Goal: Transaction & Acquisition: Purchase product/service

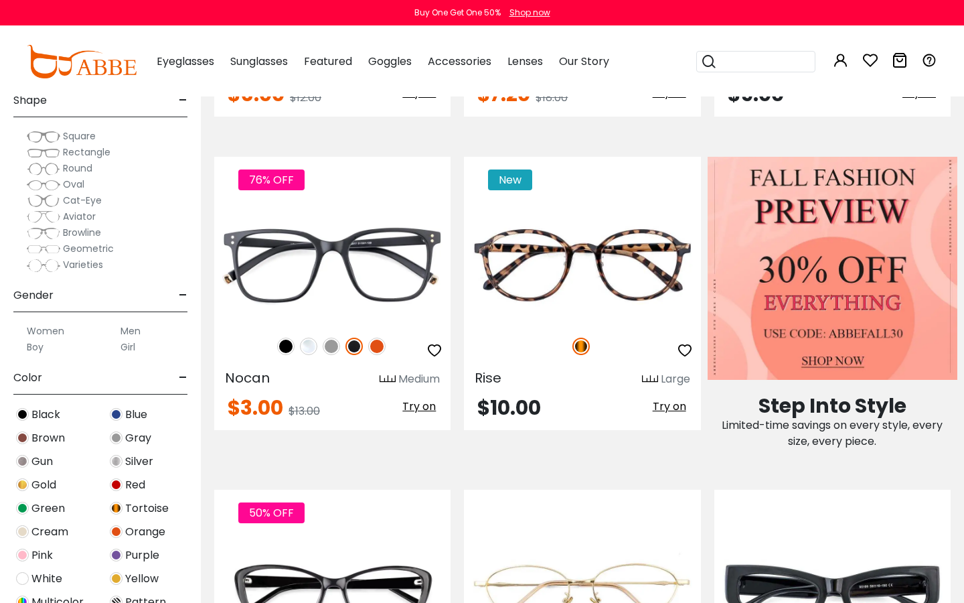
scroll to position [436, 0]
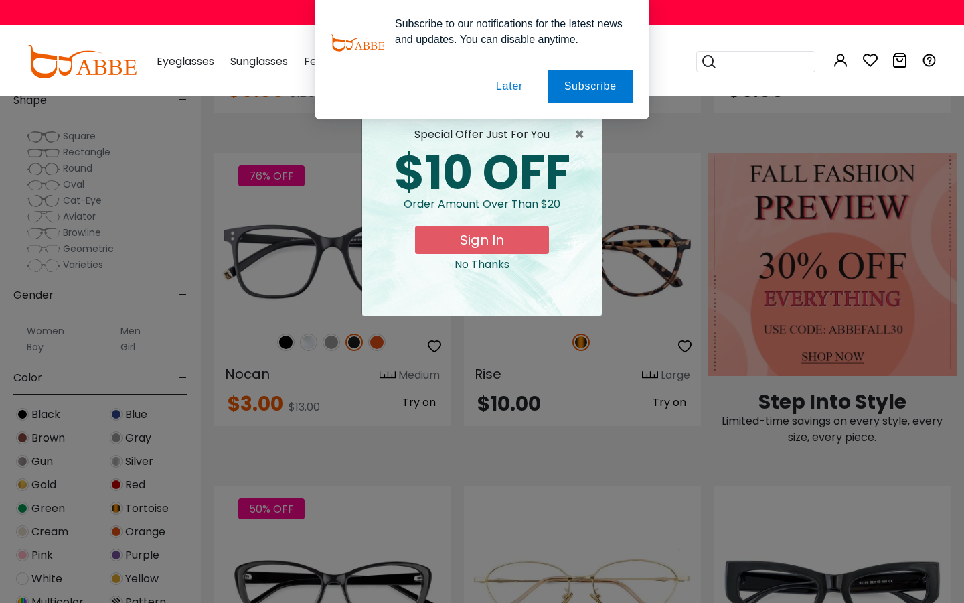
click at [497, 85] on button "Later" at bounding box center [509, 86] width 60 height 33
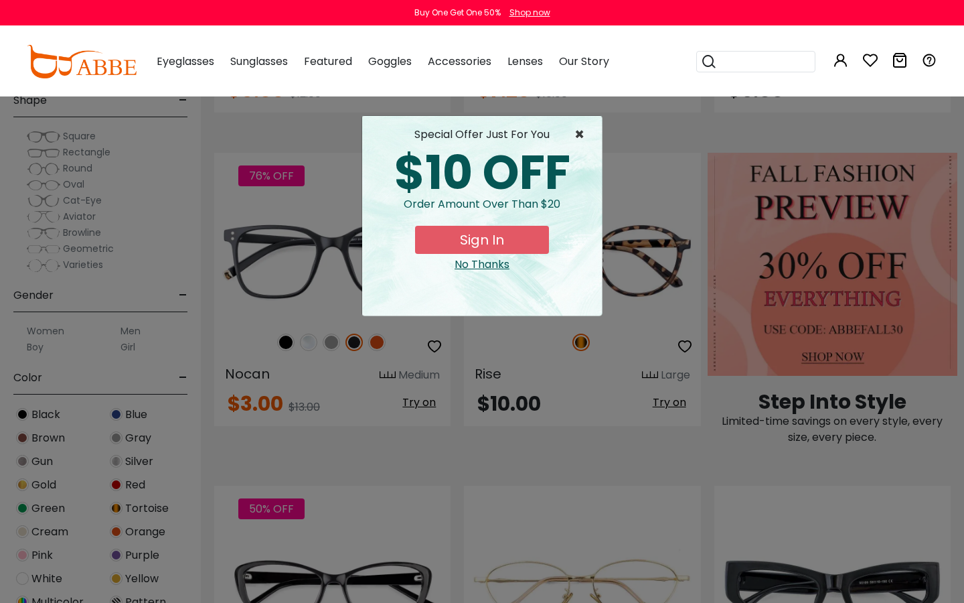
click at [579, 134] on span "×" at bounding box center [583, 135] width 17 height 16
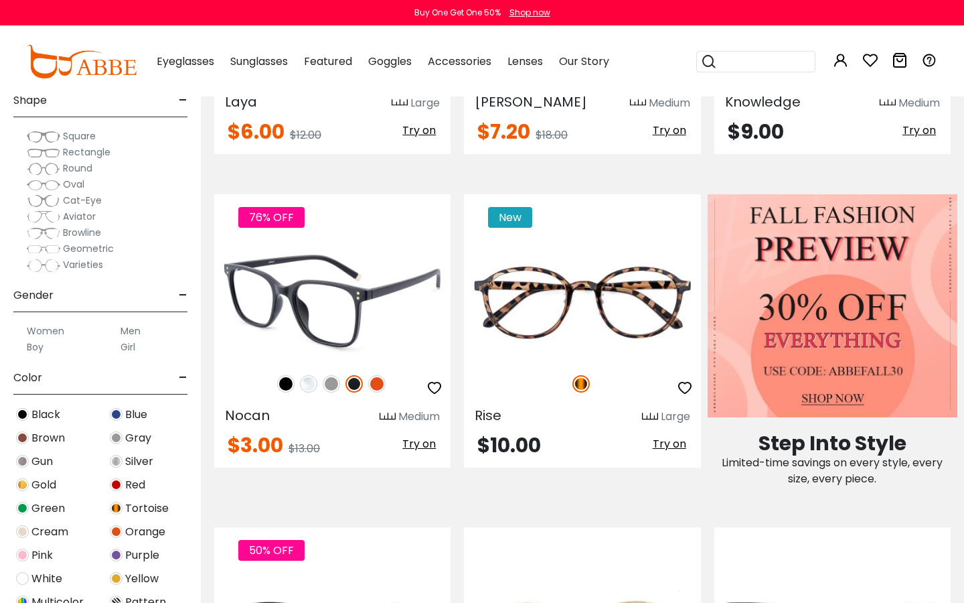
scroll to position [395, 0]
click at [308, 382] on img at bounding box center [308, 382] width 17 height 17
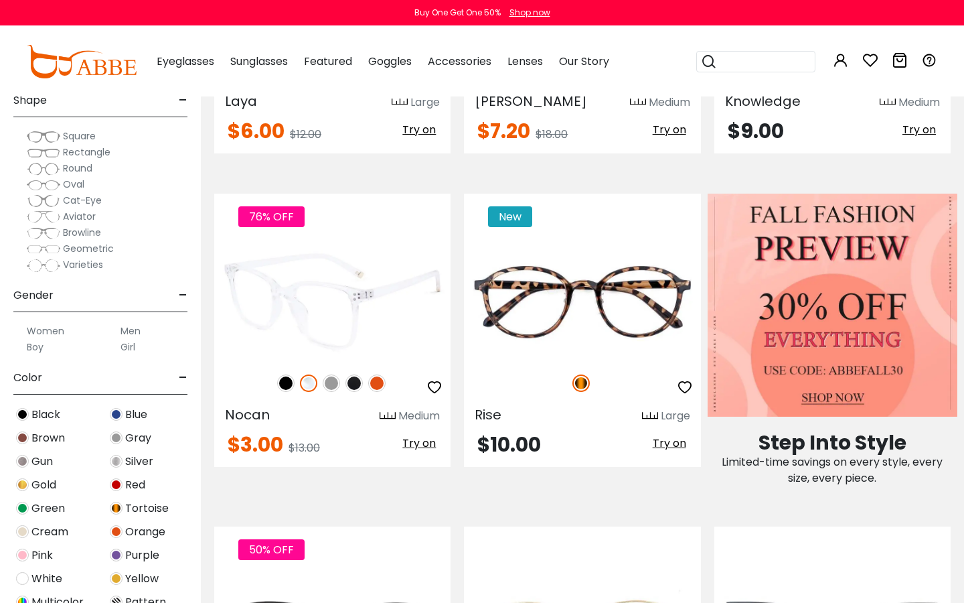
click at [376, 385] on img at bounding box center [376, 382] width 17 height 17
click at [356, 381] on img at bounding box center [354, 382] width 17 height 17
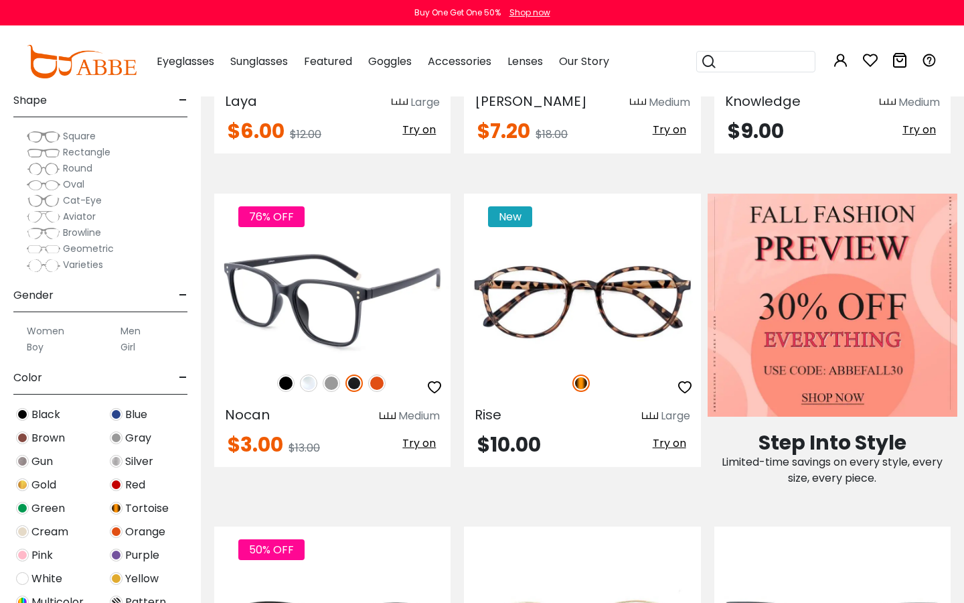
click at [333, 384] on img at bounding box center [331, 382] width 17 height 17
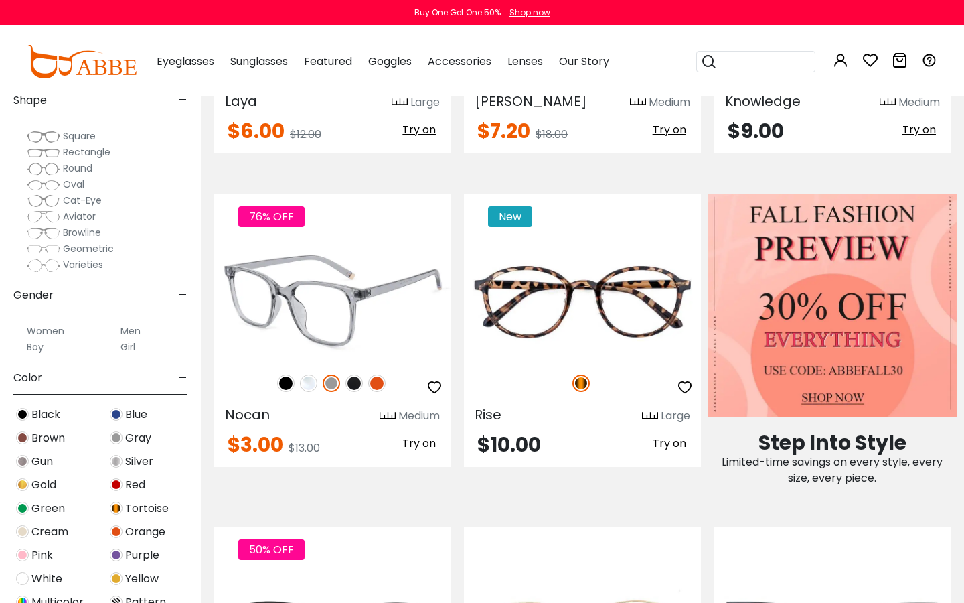
click at [285, 383] on img at bounding box center [285, 382] width 17 height 17
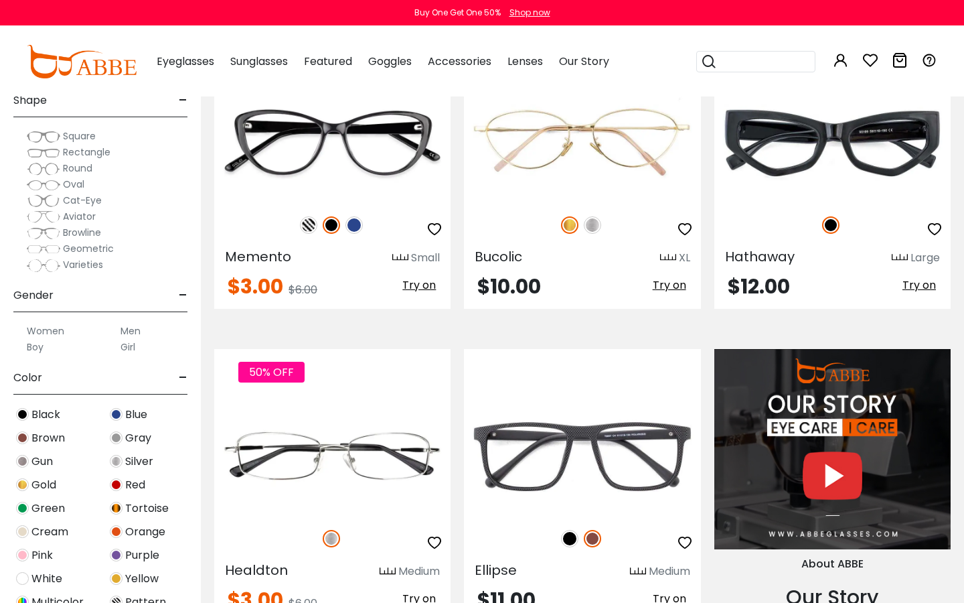
scroll to position [875, 0]
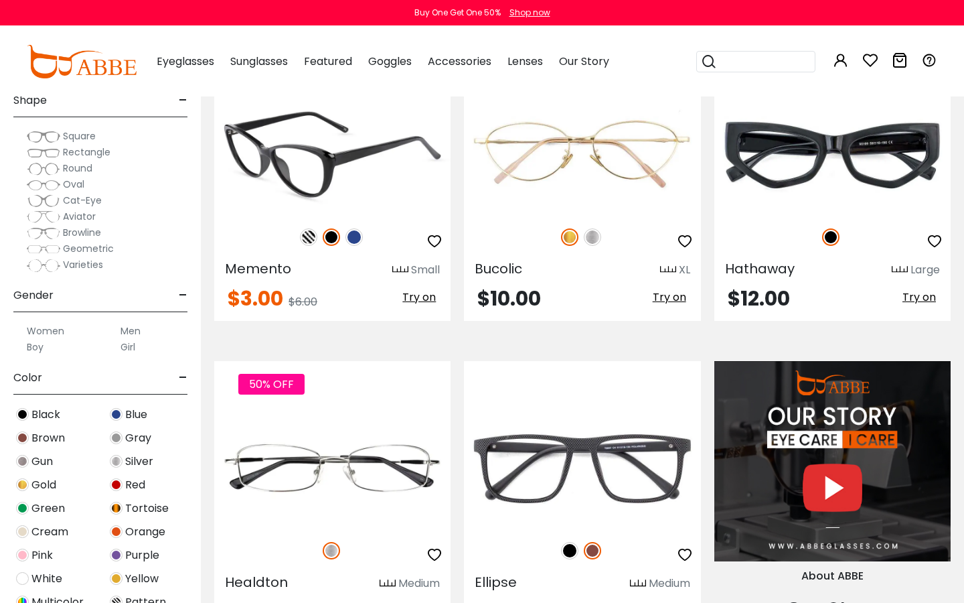
click at [307, 230] on img at bounding box center [308, 236] width 17 height 17
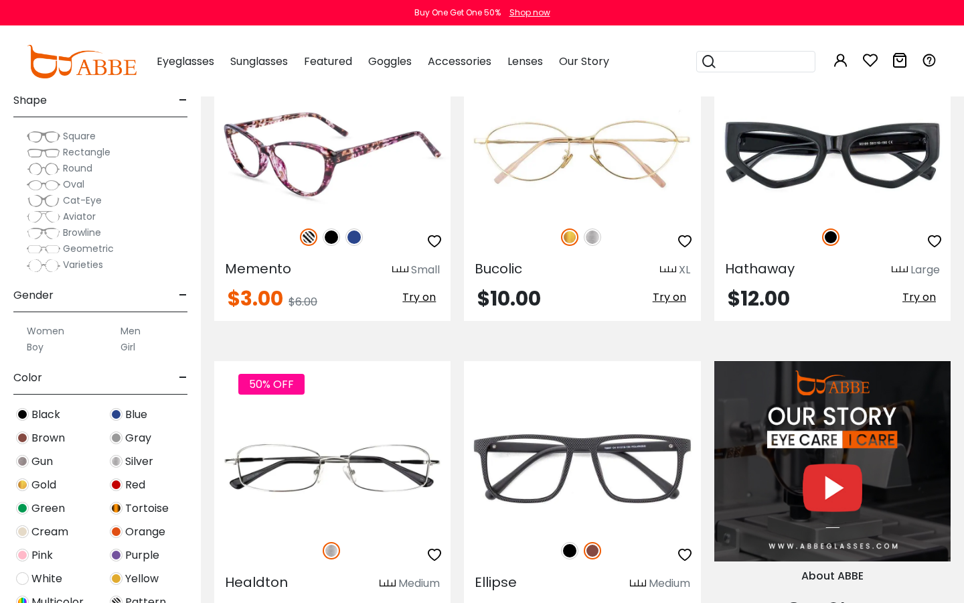
click at [350, 236] on img at bounding box center [354, 236] width 17 height 17
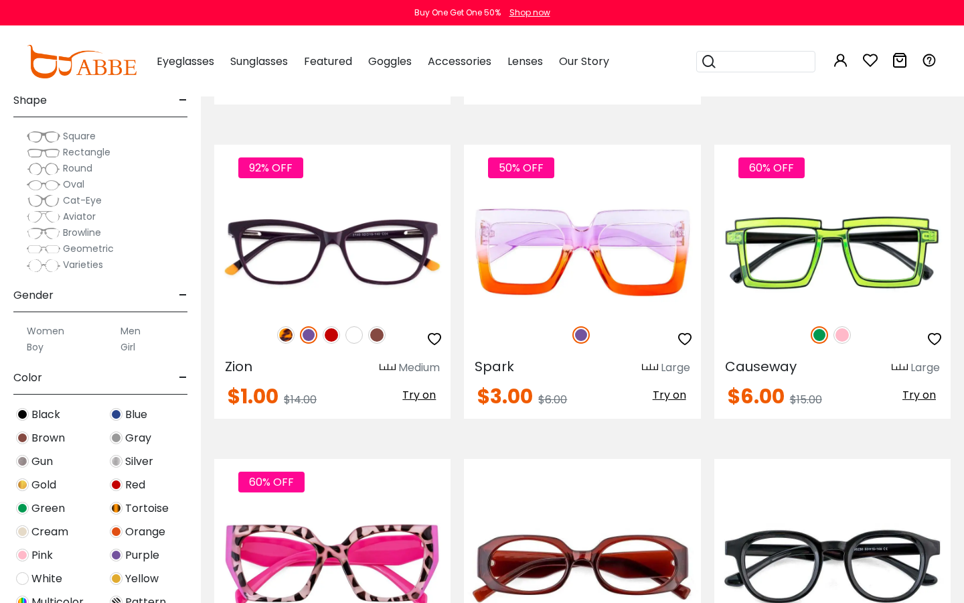
scroll to position [1408, 0]
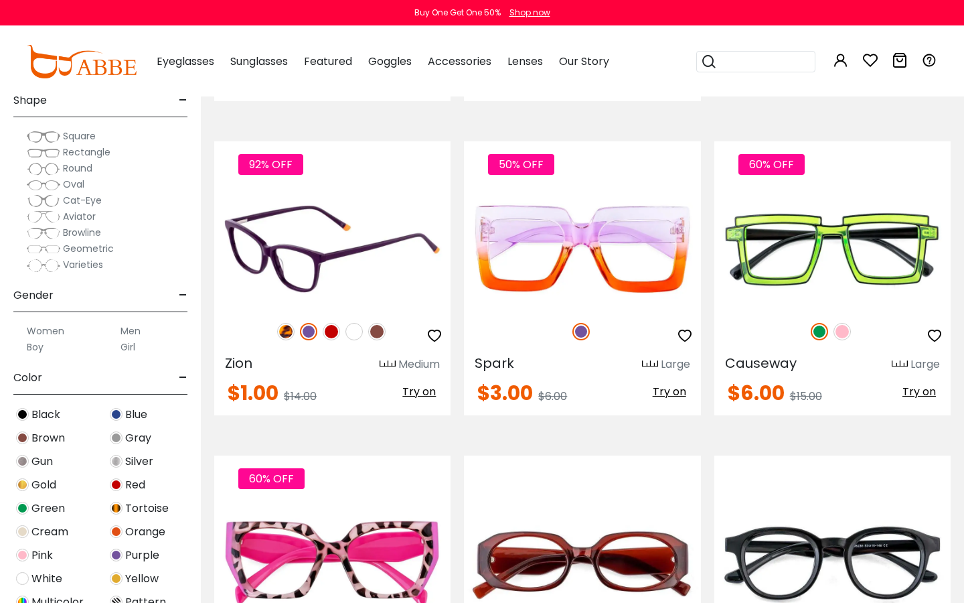
click at [331, 327] on img at bounding box center [331, 331] width 17 height 17
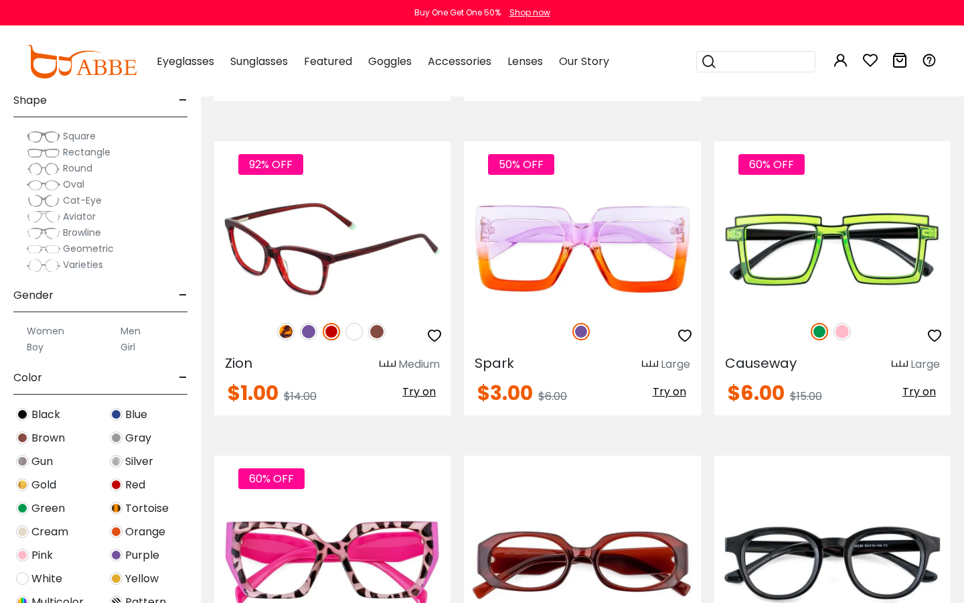
click at [376, 333] on img at bounding box center [376, 331] width 17 height 17
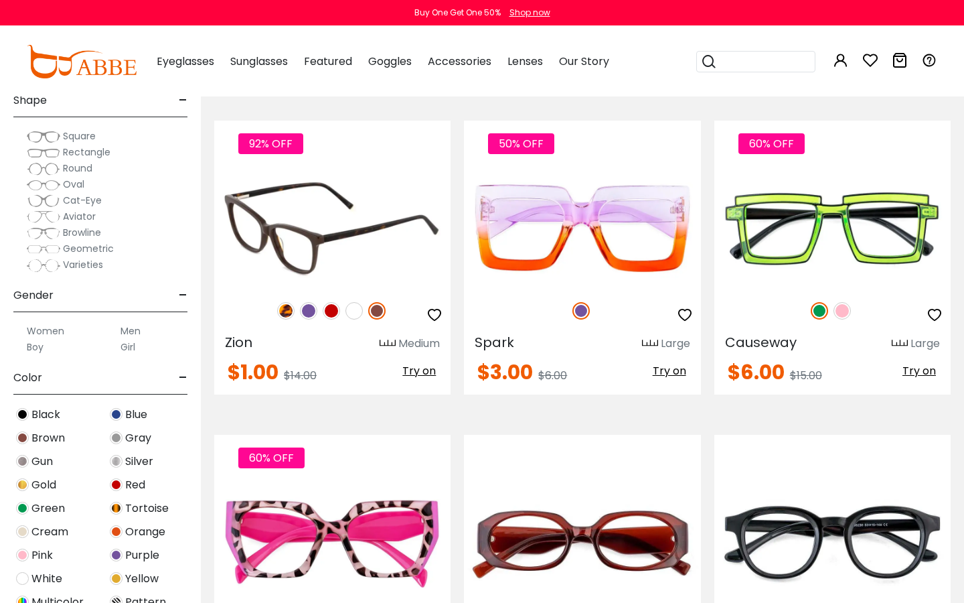
scroll to position [1430, 0]
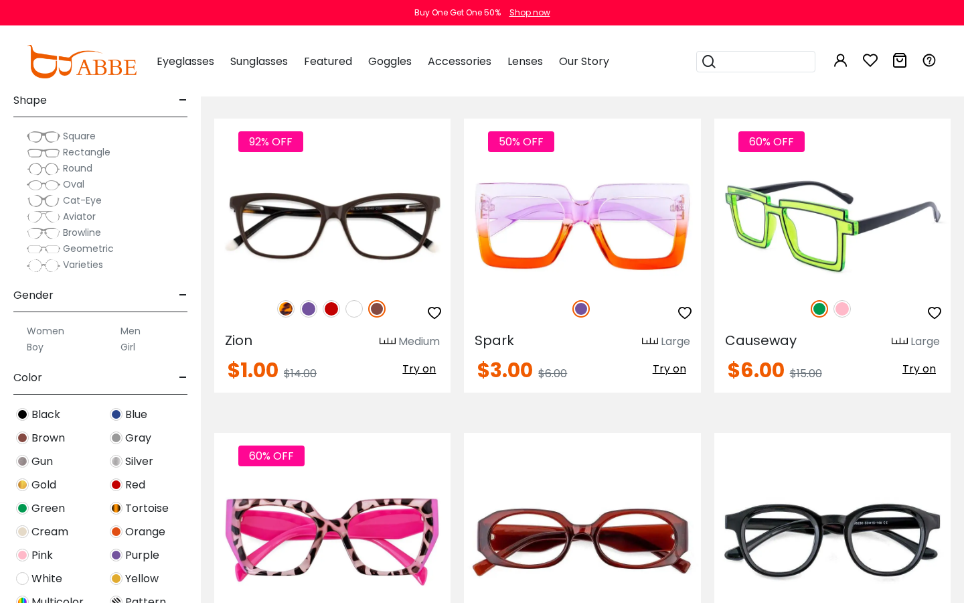
click at [843, 307] on img at bounding box center [842, 308] width 17 height 17
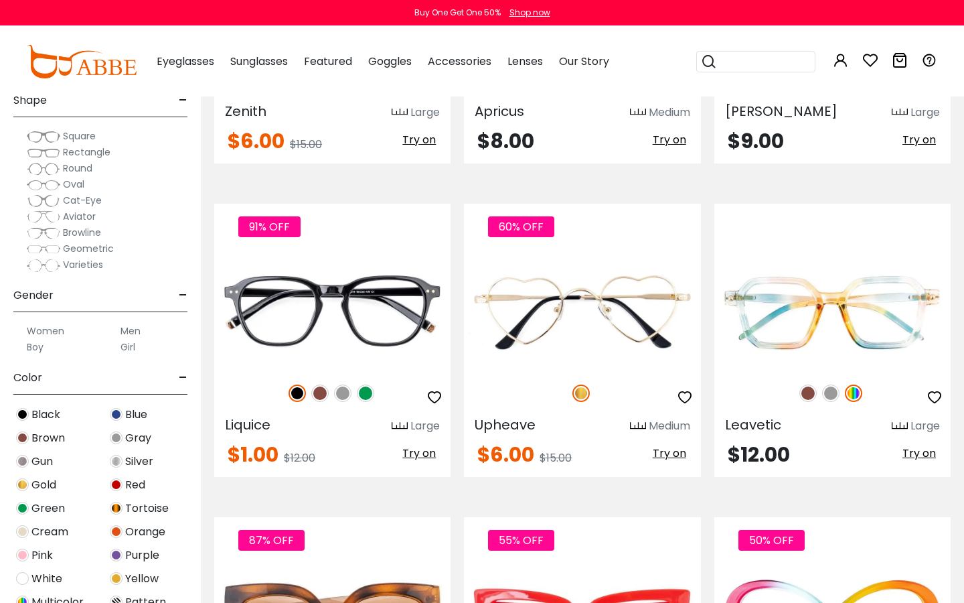
scroll to position [1982, 0]
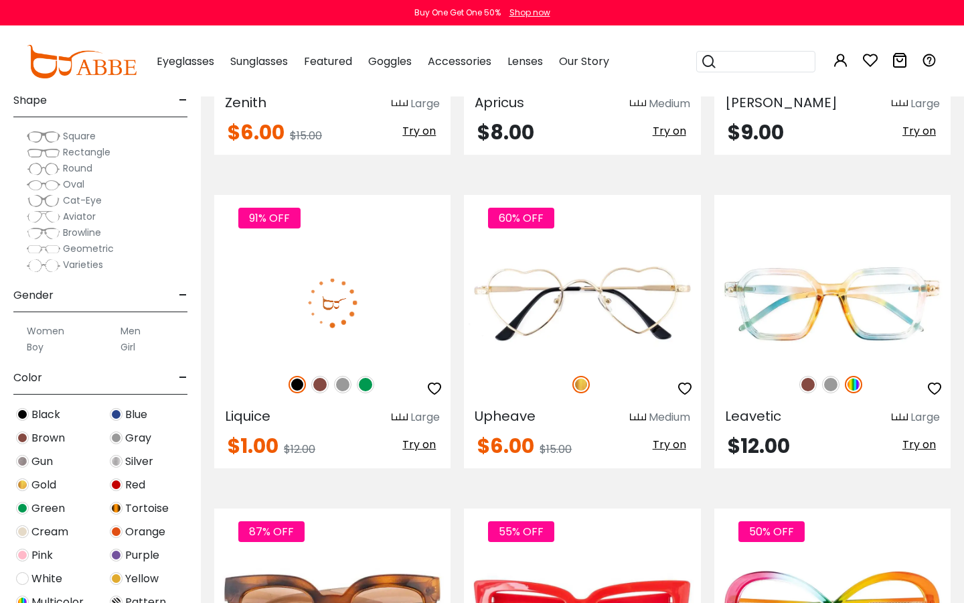
click at [367, 380] on img at bounding box center [365, 384] width 17 height 17
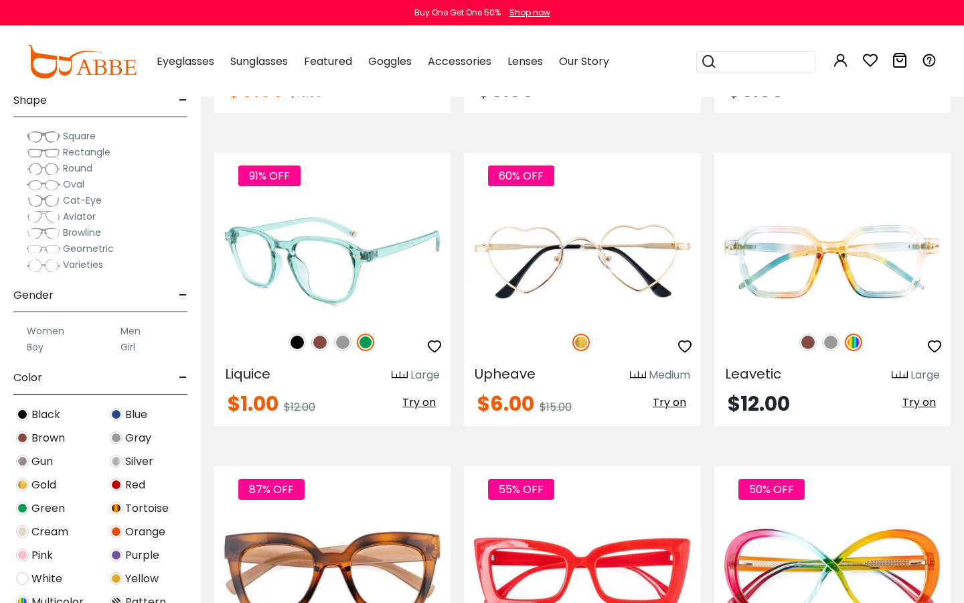
scroll to position [2026, 0]
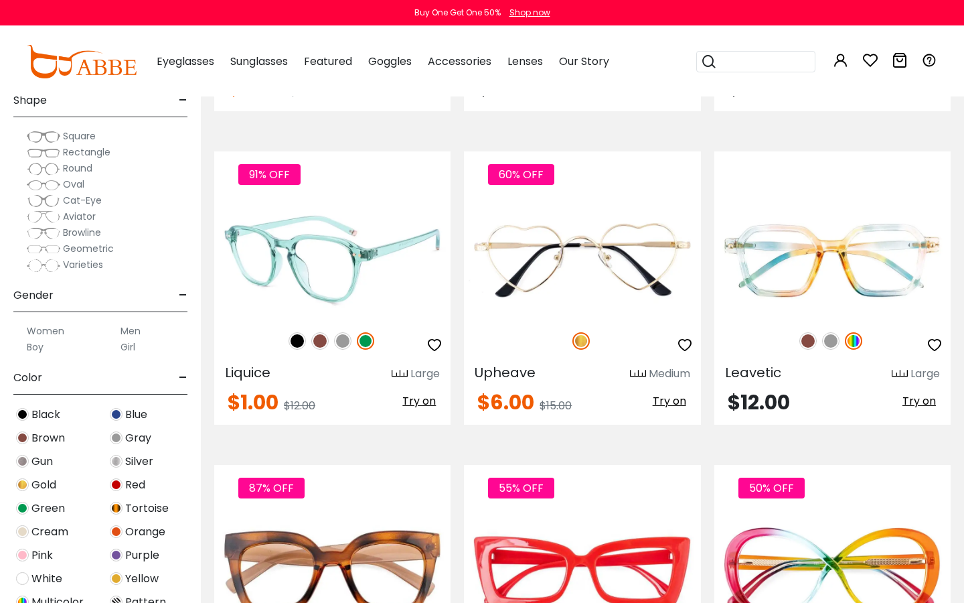
click at [321, 337] on img at bounding box center [319, 340] width 17 height 17
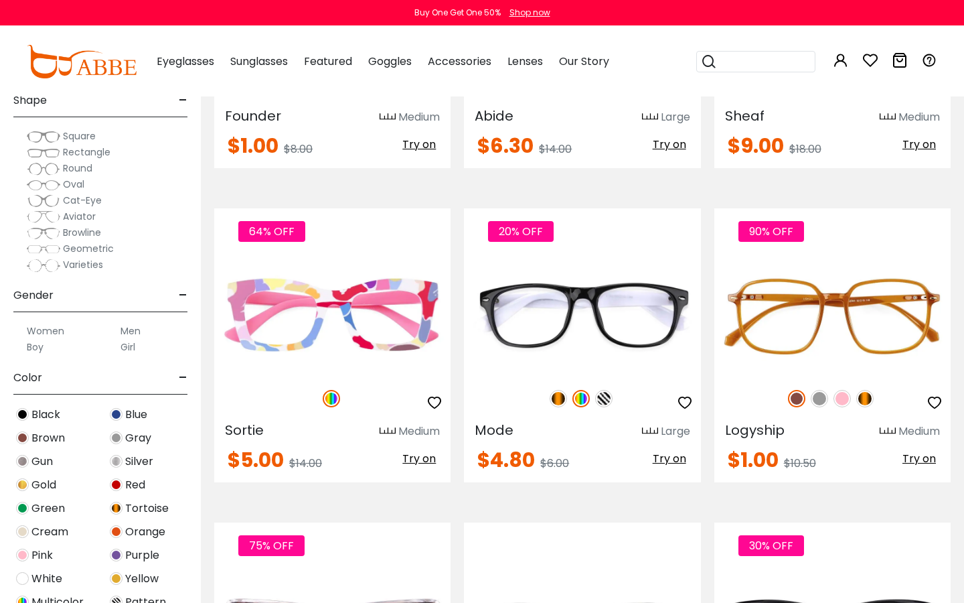
scroll to position [2599, 0]
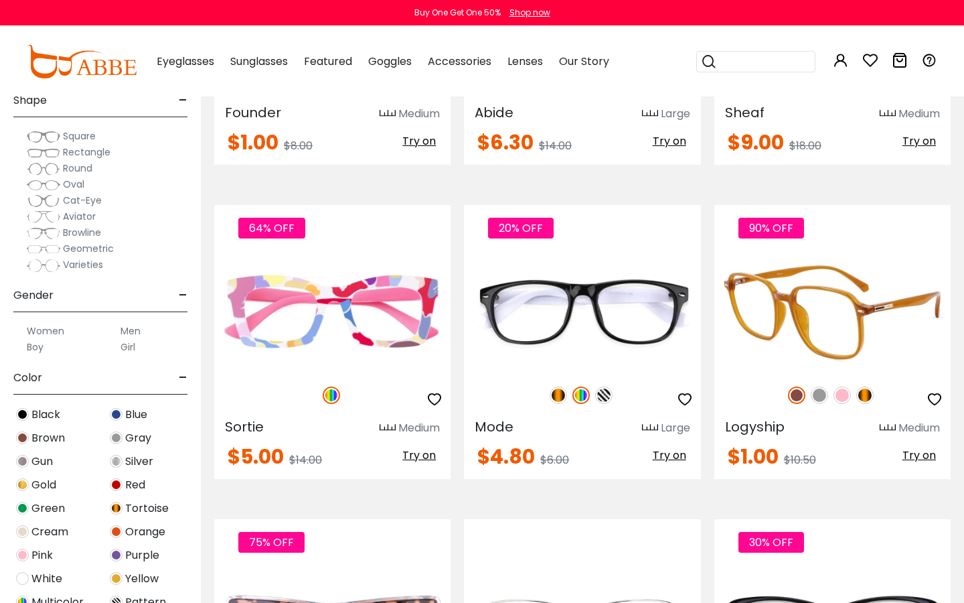
click at [844, 394] on img at bounding box center [842, 394] width 17 height 17
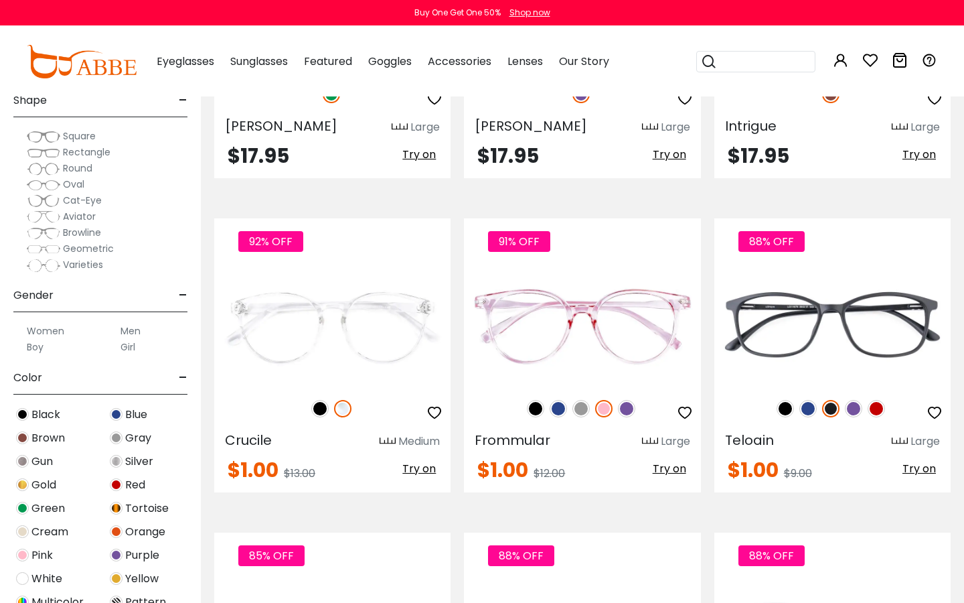
scroll to position [4472, 0]
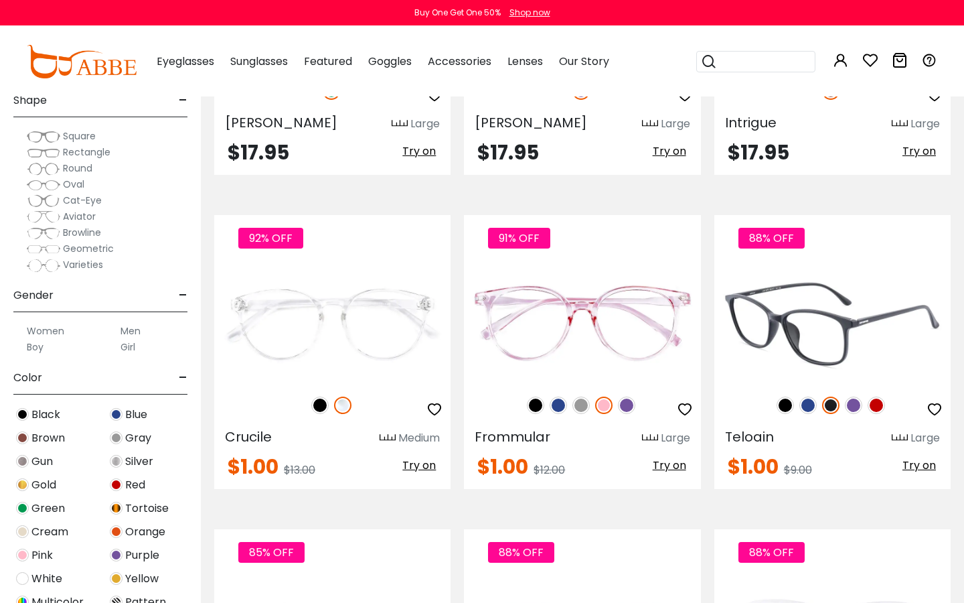
click at [854, 404] on img at bounding box center [853, 404] width 17 height 17
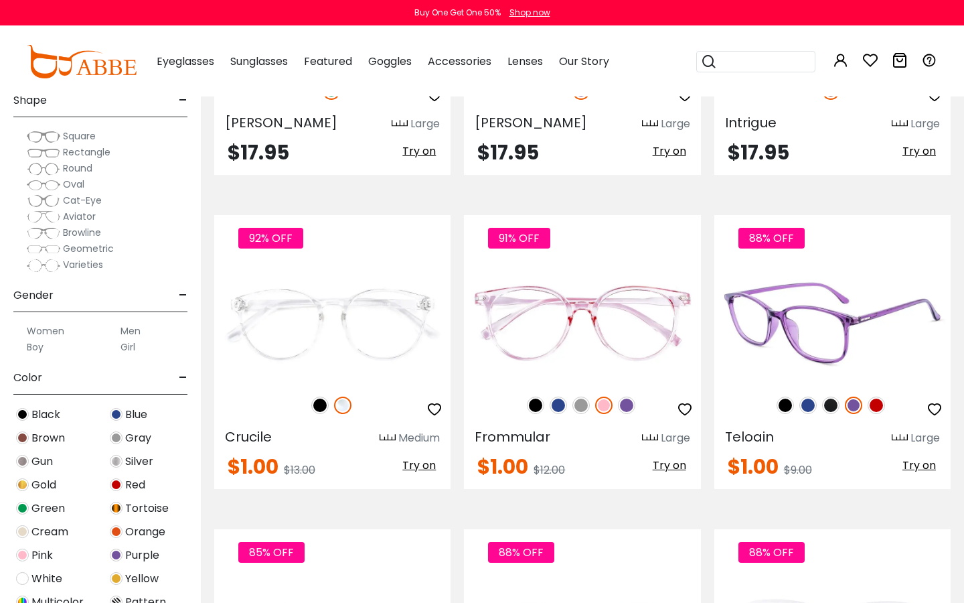
click at [881, 407] on img at bounding box center [876, 404] width 17 height 17
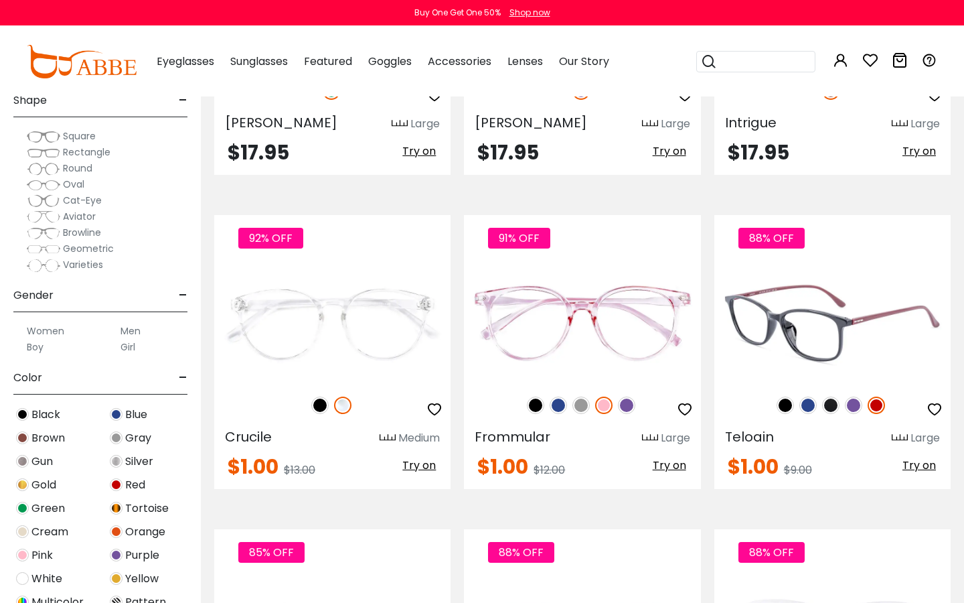
click at [809, 405] on img at bounding box center [808, 404] width 17 height 17
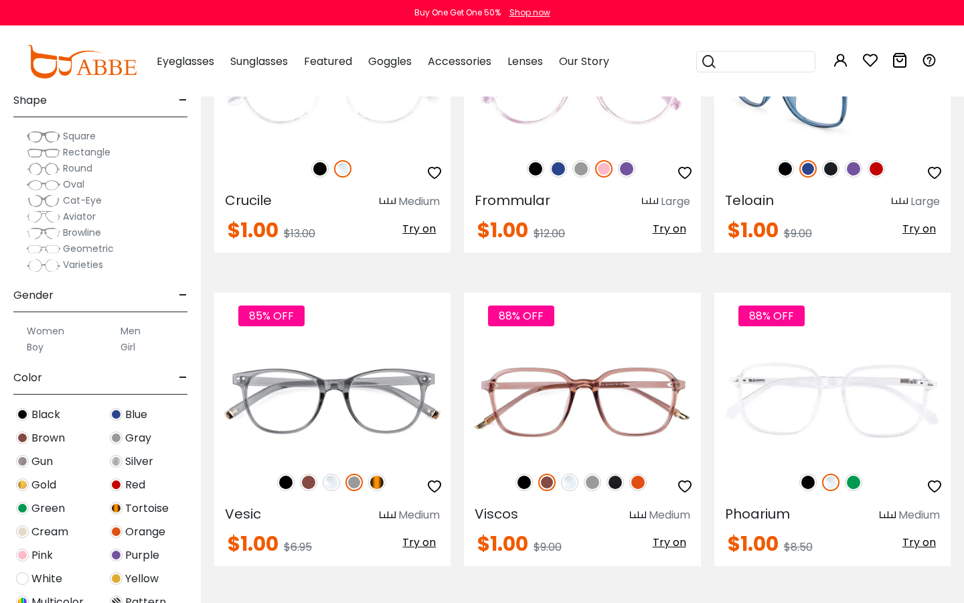
scroll to position [4711, 0]
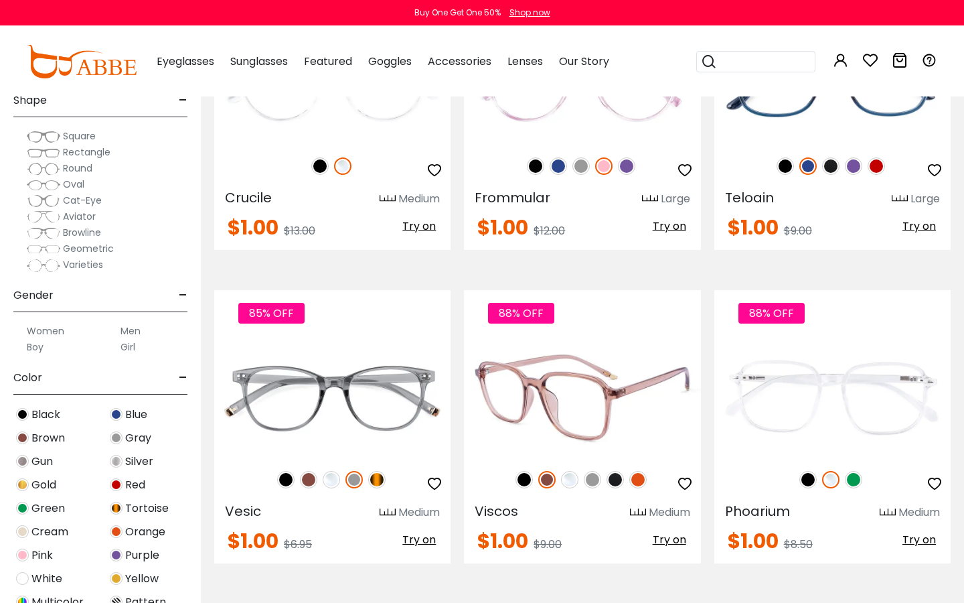
click at [640, 477] on img at bounding box center [637, 479] width 17 height 17
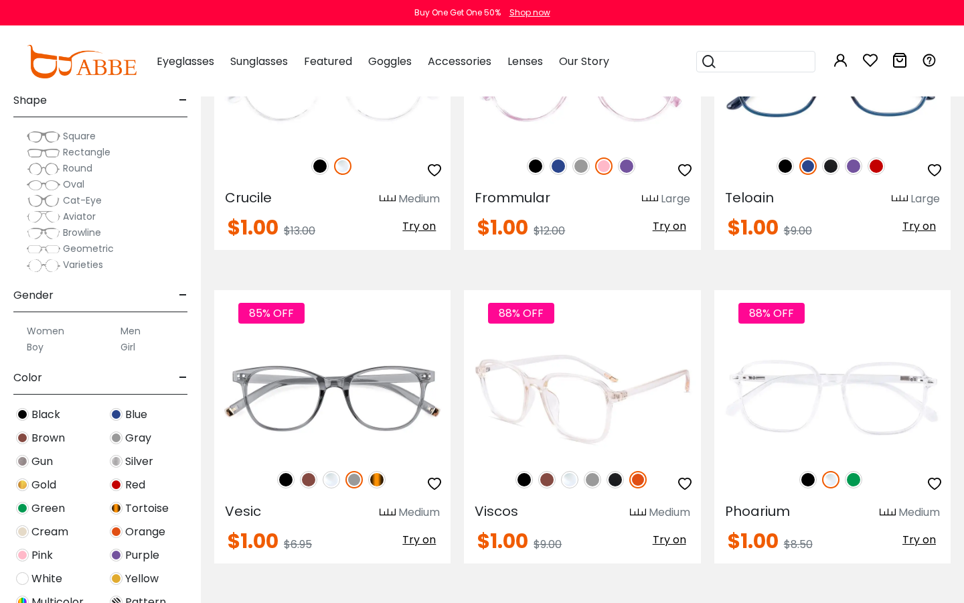
click at [550, 479] on img at bounding box center [546, 479] width 17 height 17
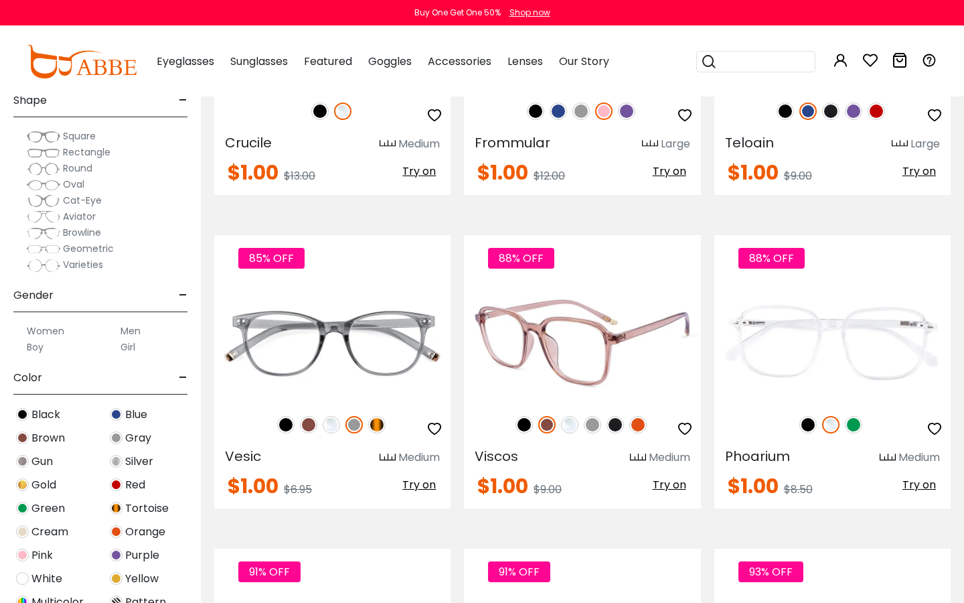
scroll to position [4768, 0]
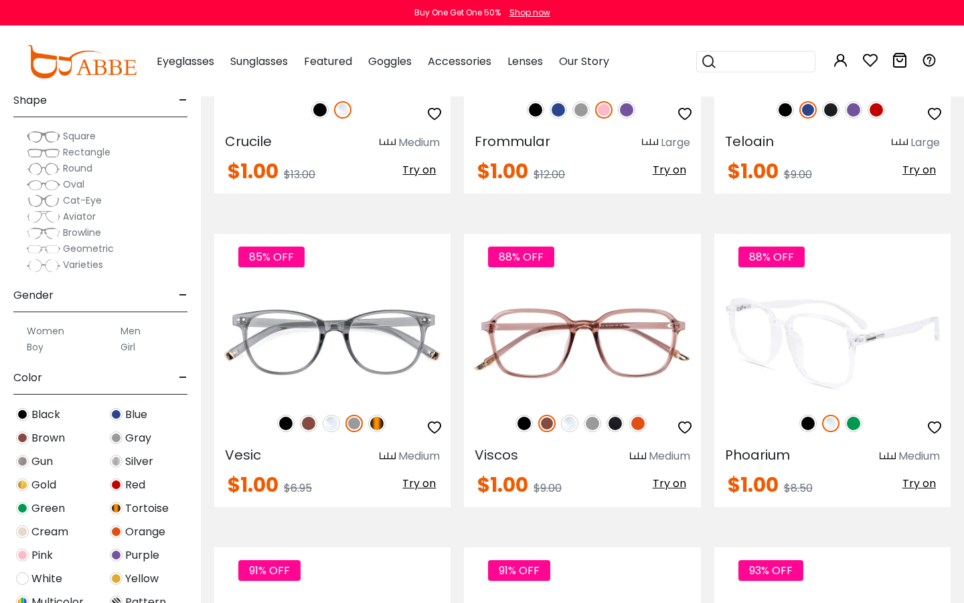
click at [854, 421] on img at bounding box center [853, 422] width 17 height 17
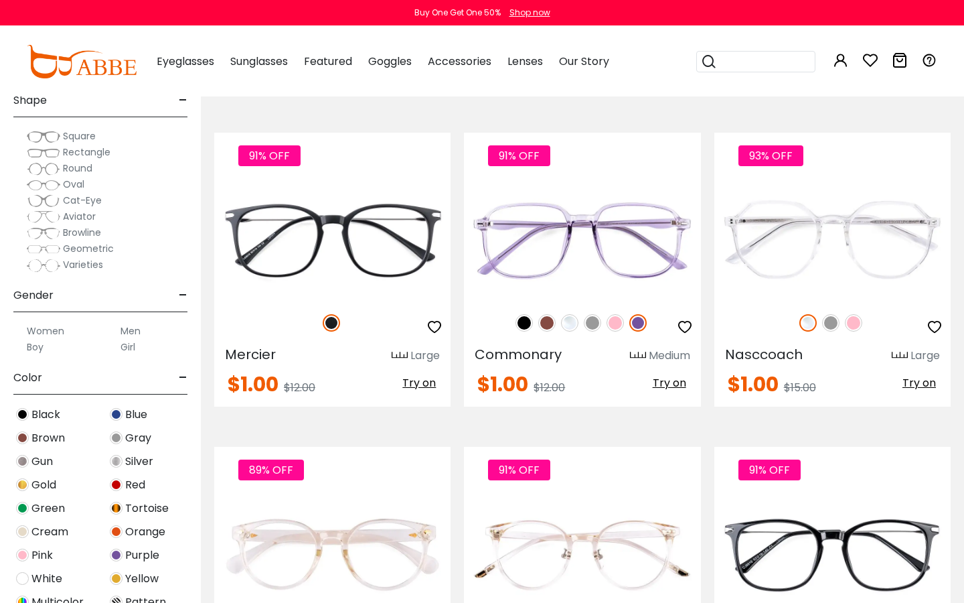
scroll to position [5190, 0]
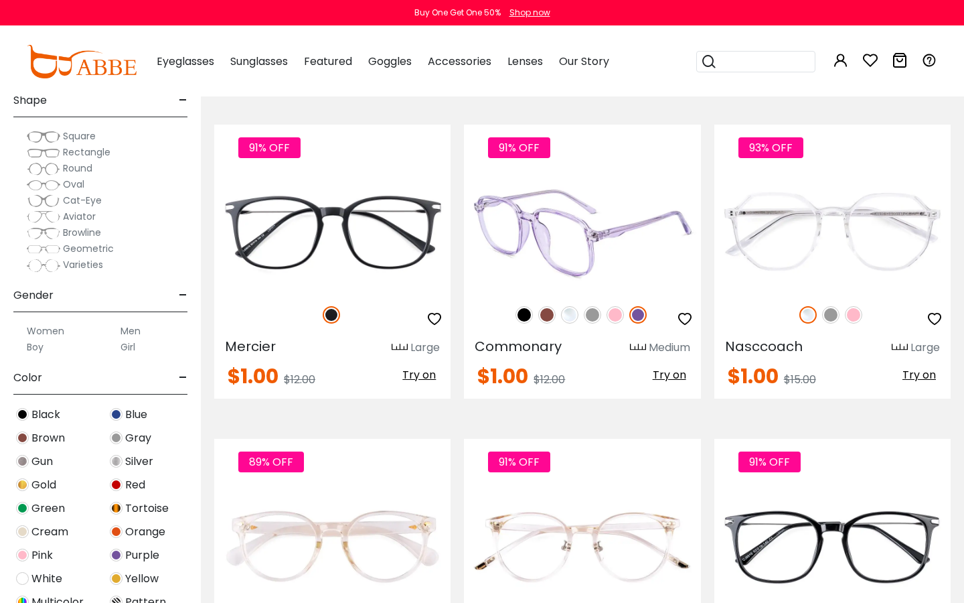
click at [618, 316] on img at bounding box center [615, 314] width 17 height 17
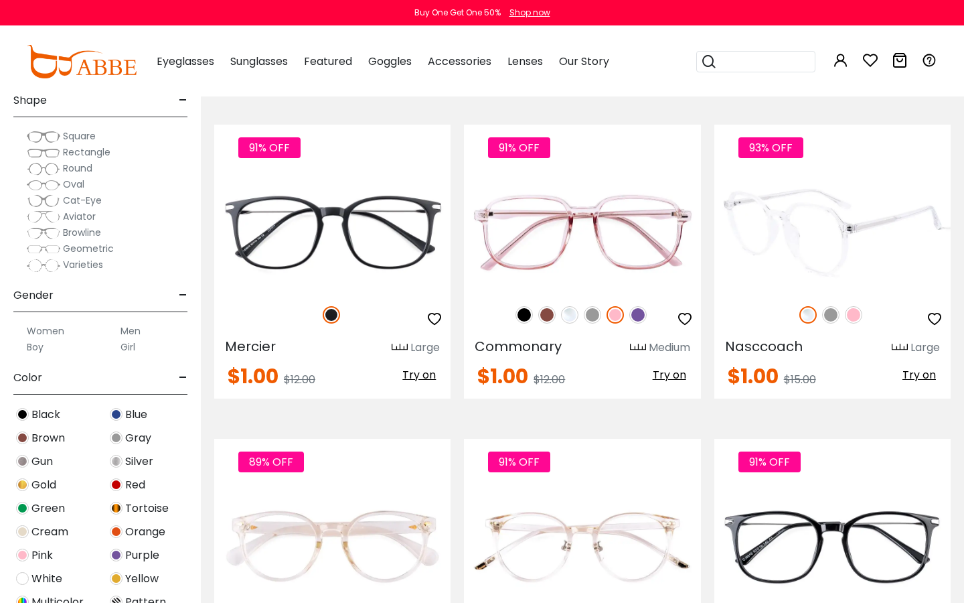
click at [852, 313] on img at bounding box center [853, 314] width 17 height 17
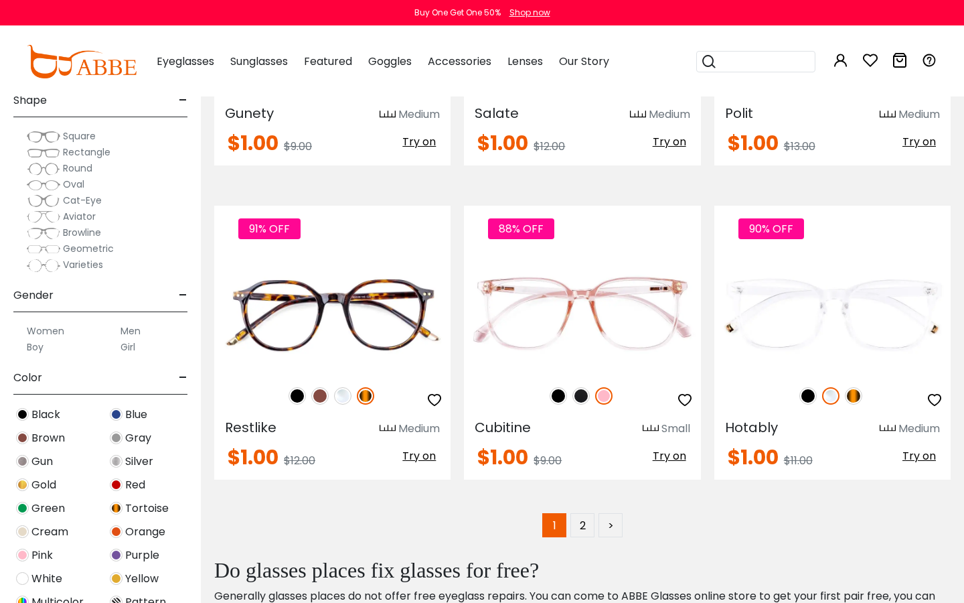
scroll to position [6050, 0]
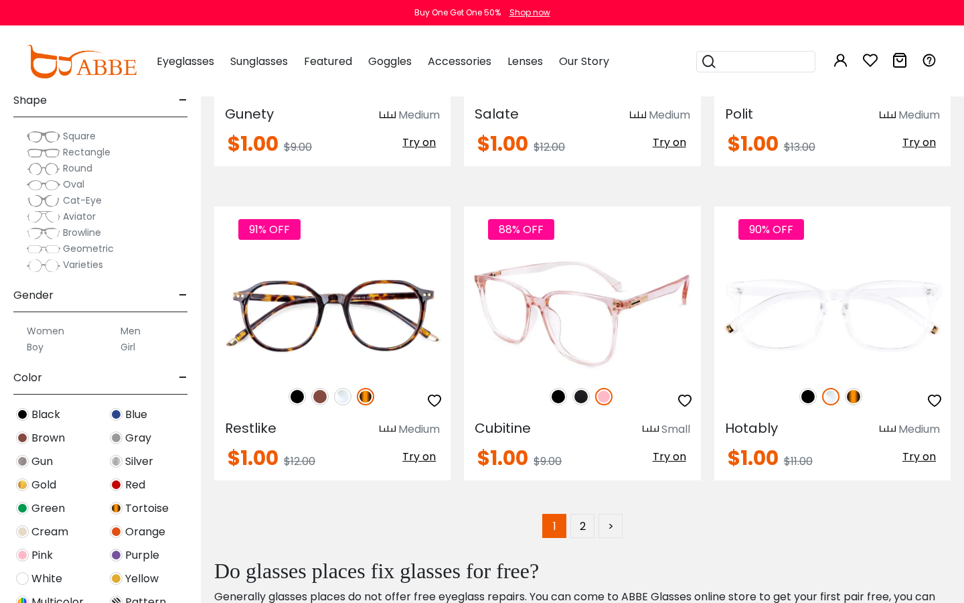
click at [610, 335] on img at bounding box center [582, 313] width 236 height 119
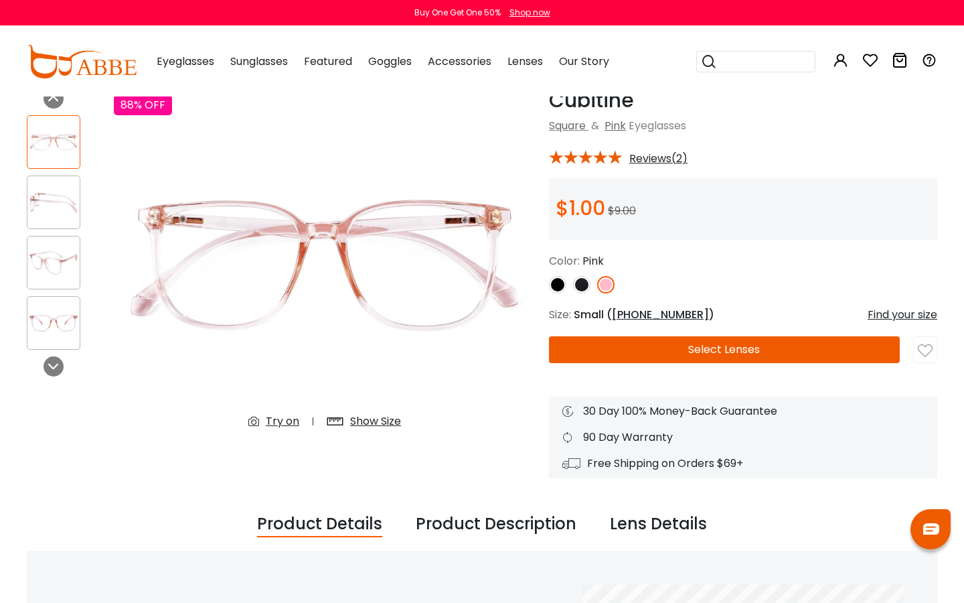
scroll to position [68, 0]
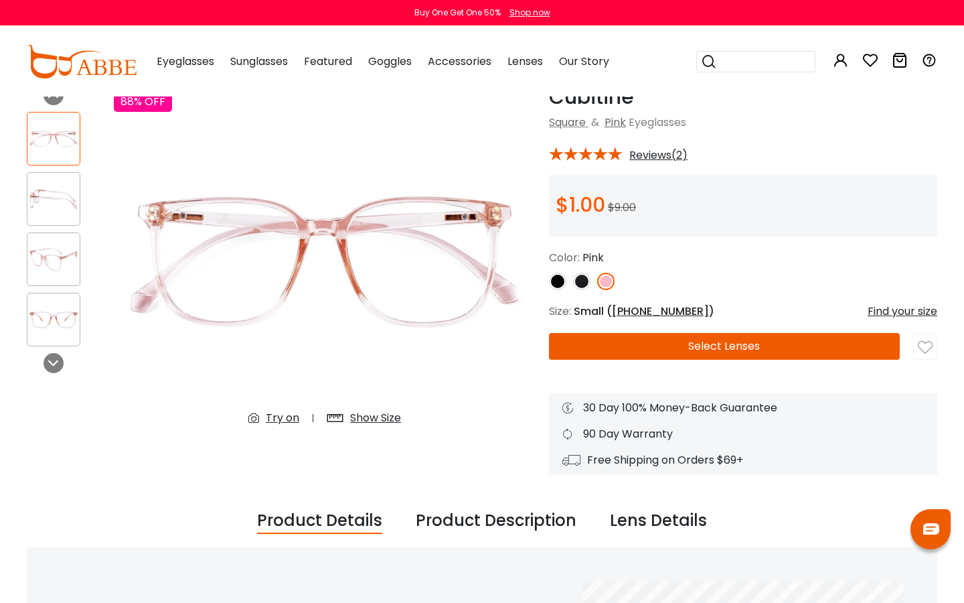
click at [879, 313] on div "Find your size" at bounding box center [903, 311] width 70 height 16
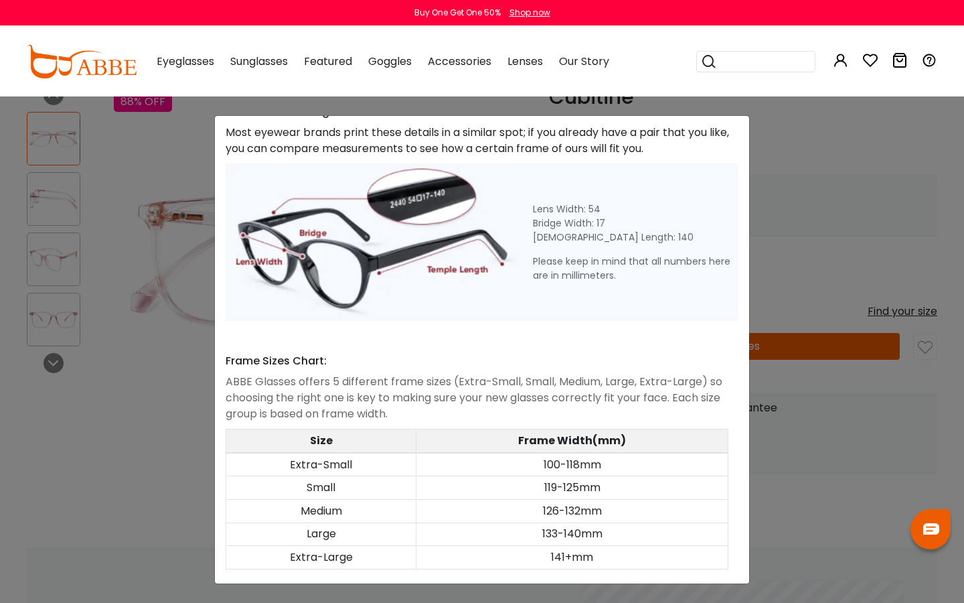
scroll to position [541, 0]
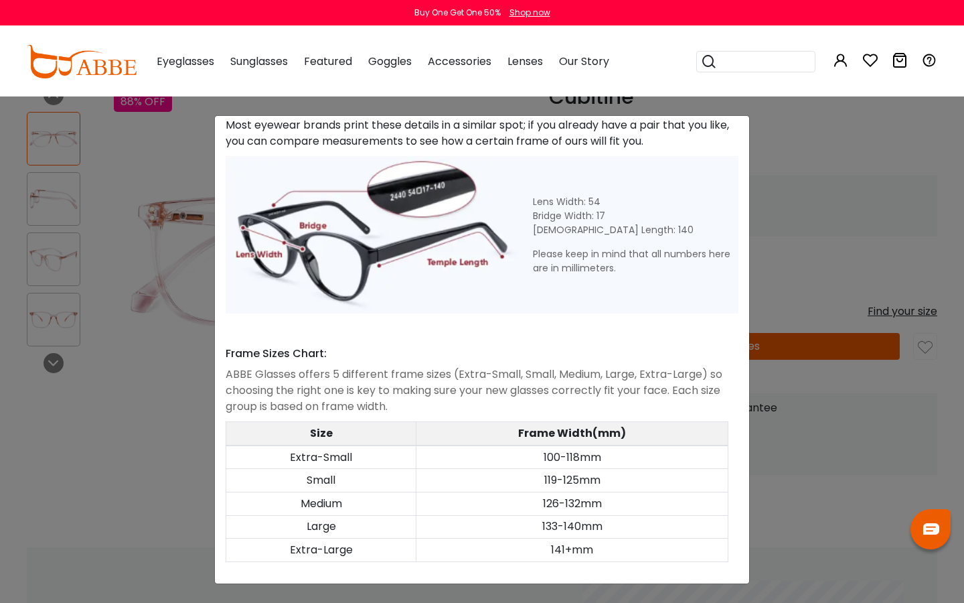
click at [117, 332] on div "Size Guide × A Skill For Finding Suitable Glasses Size: Use a Credit Card Place…" at bounding box center [482, 301] width 964 height 603
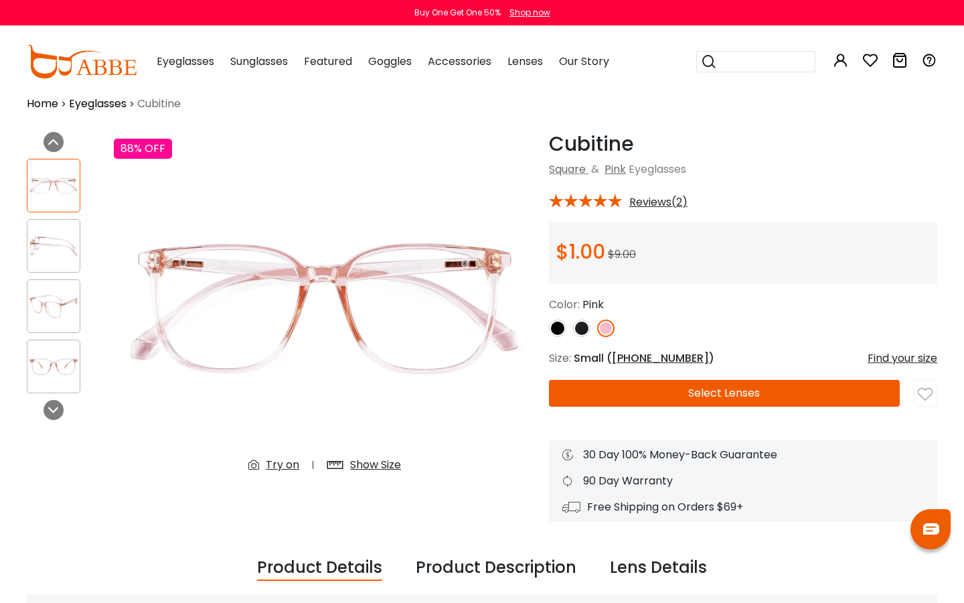
scroll to position [0, 0]
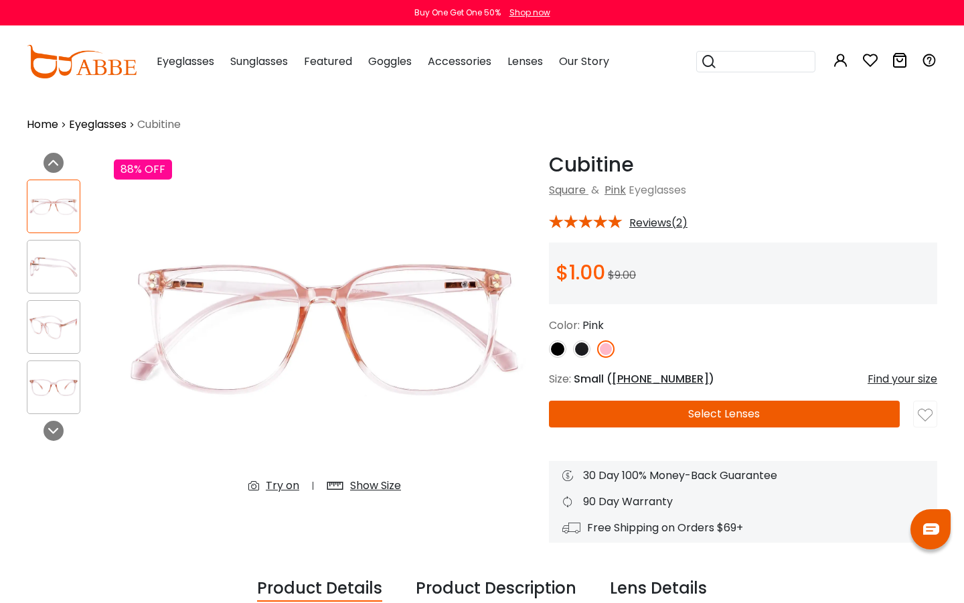
click at [733, 415] on button "Select Lenses" at bounding box center [724, 413] width 351 height 27
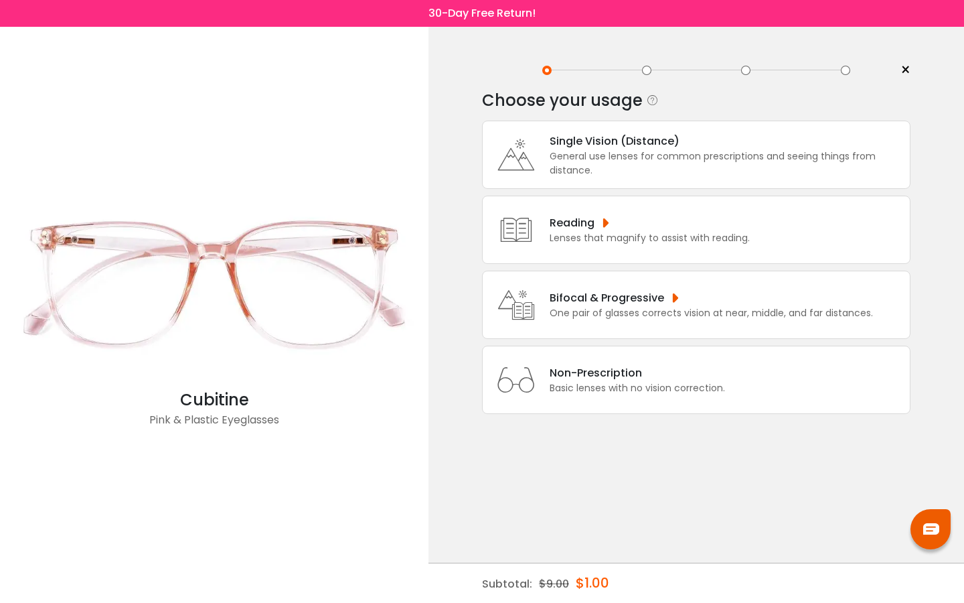
click at [682, 306] on div "Bifocal & Progressive" at bounding box center [711, 297] width 323 height 17
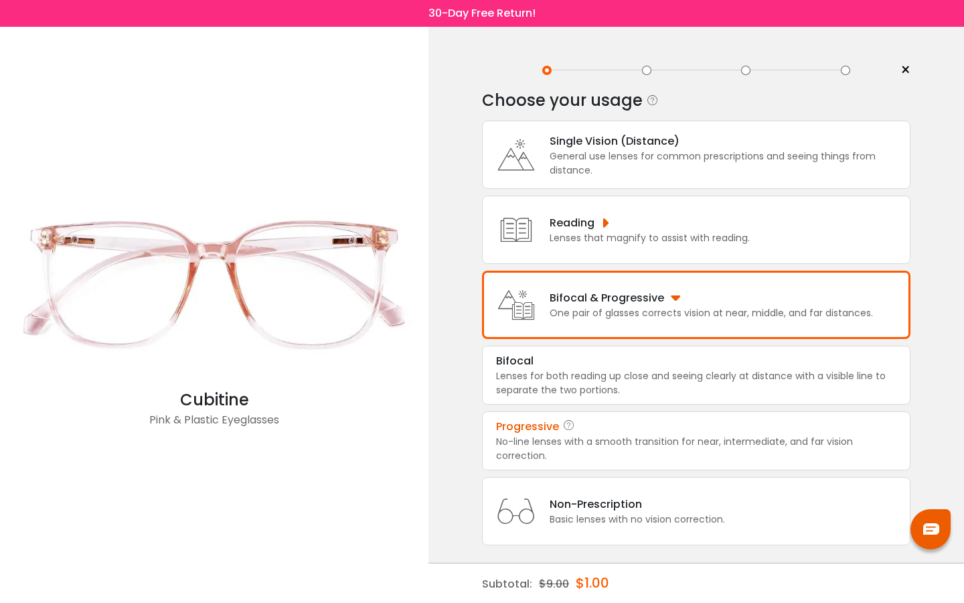
click at [672, 448] on div "No-line lenses with a smooth transition for near, intermediate, and far vision …" at bounding box center [696, 449] width 400 height 28
